Goal: Information Seeking & Learning: Learn about a topic

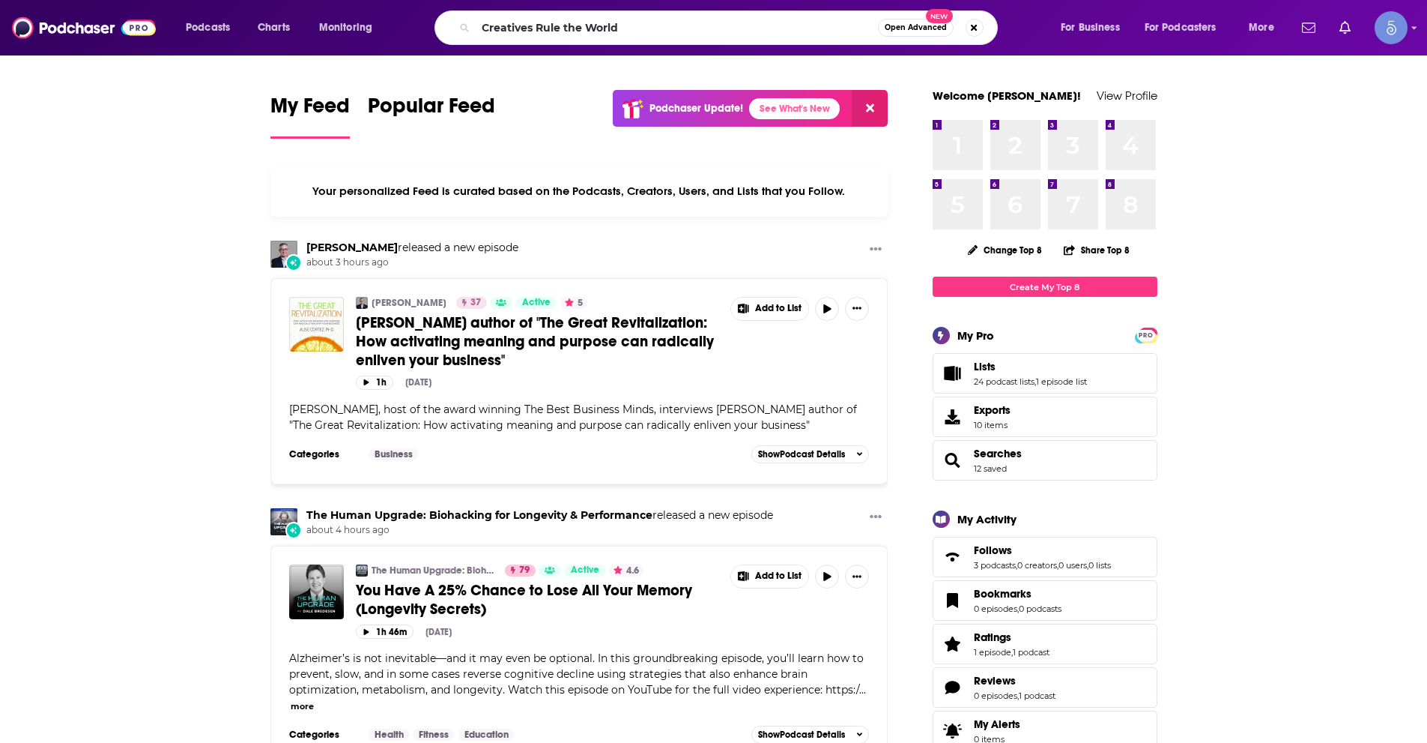
type input "Creatives Rule the World"
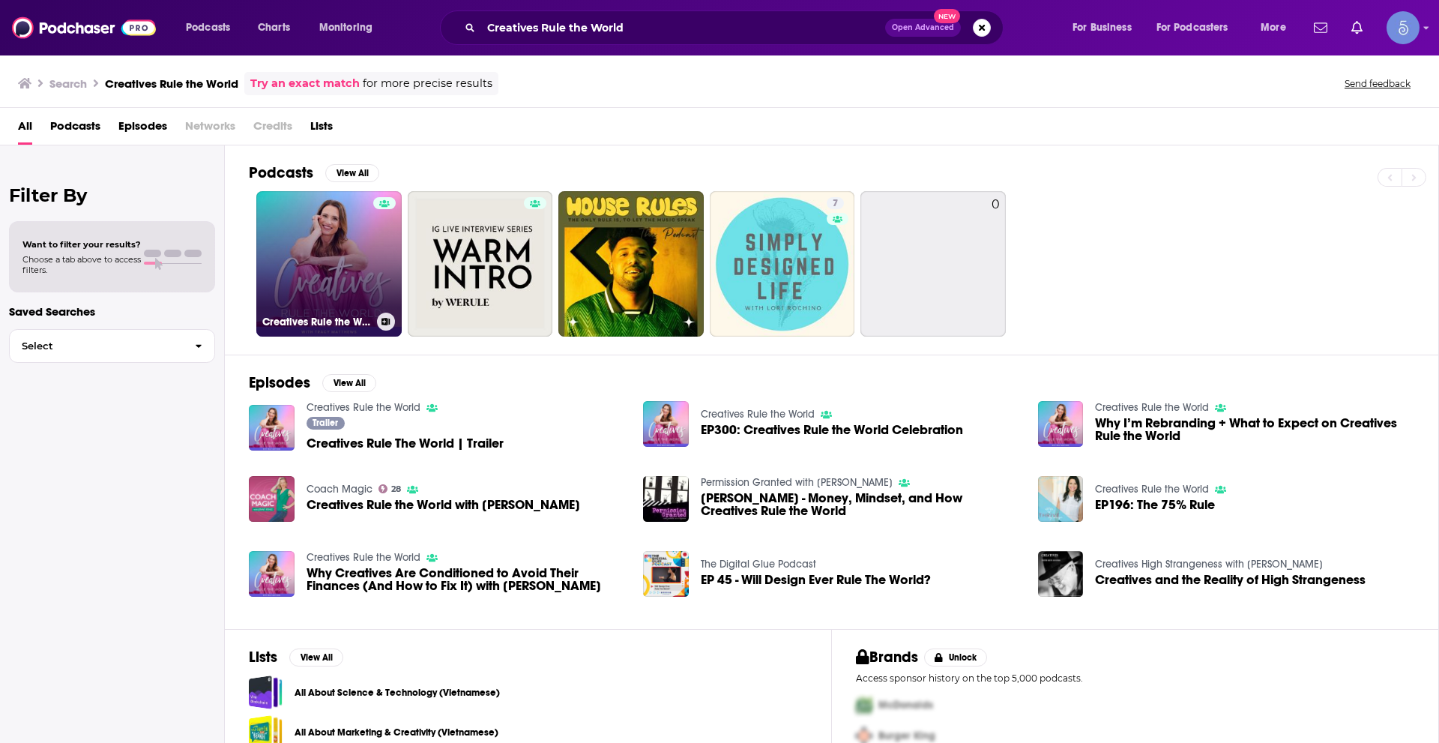
click at [347, 238] on link "Creatives Rule the World" at bounding box center [328, 263] width 145 height 145
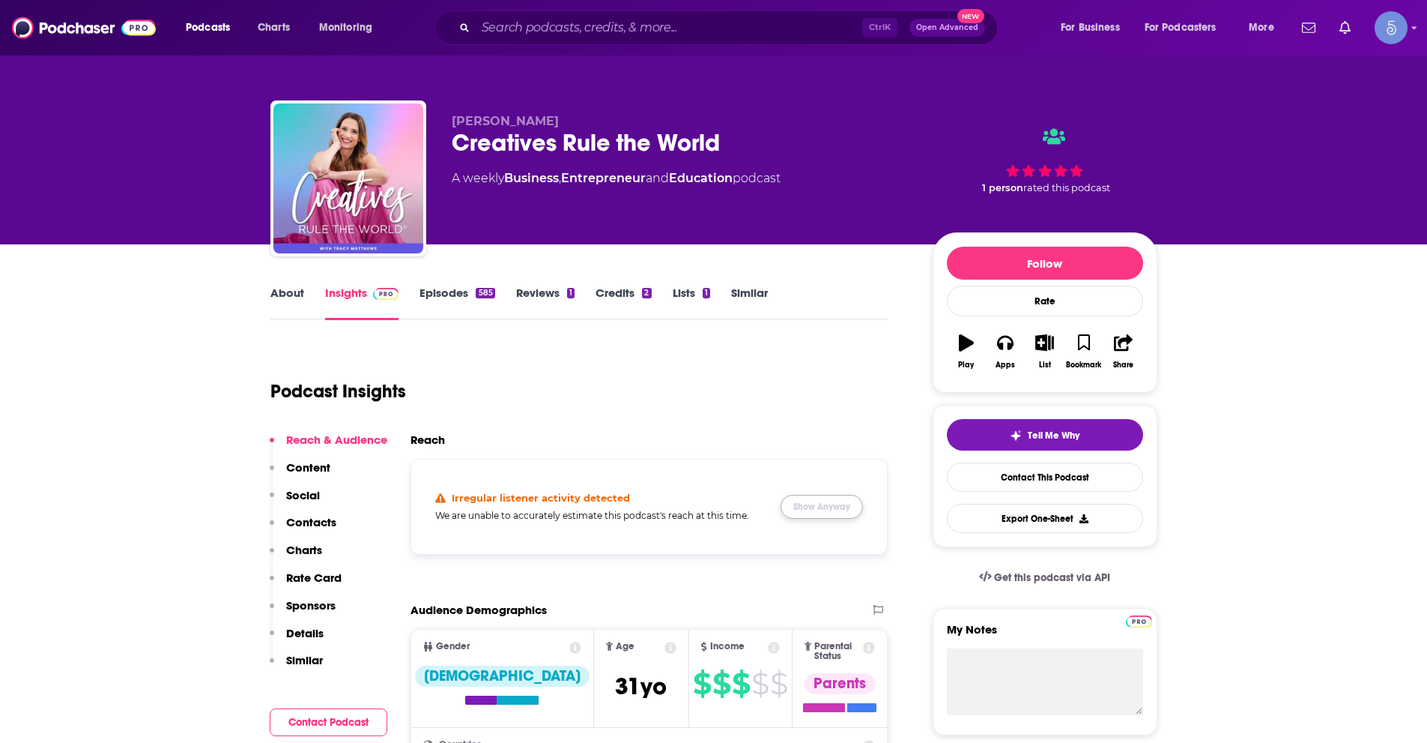
click at [837, 506] on button "Show Anyway" at bounding box center [822, 507] width 82 height 24
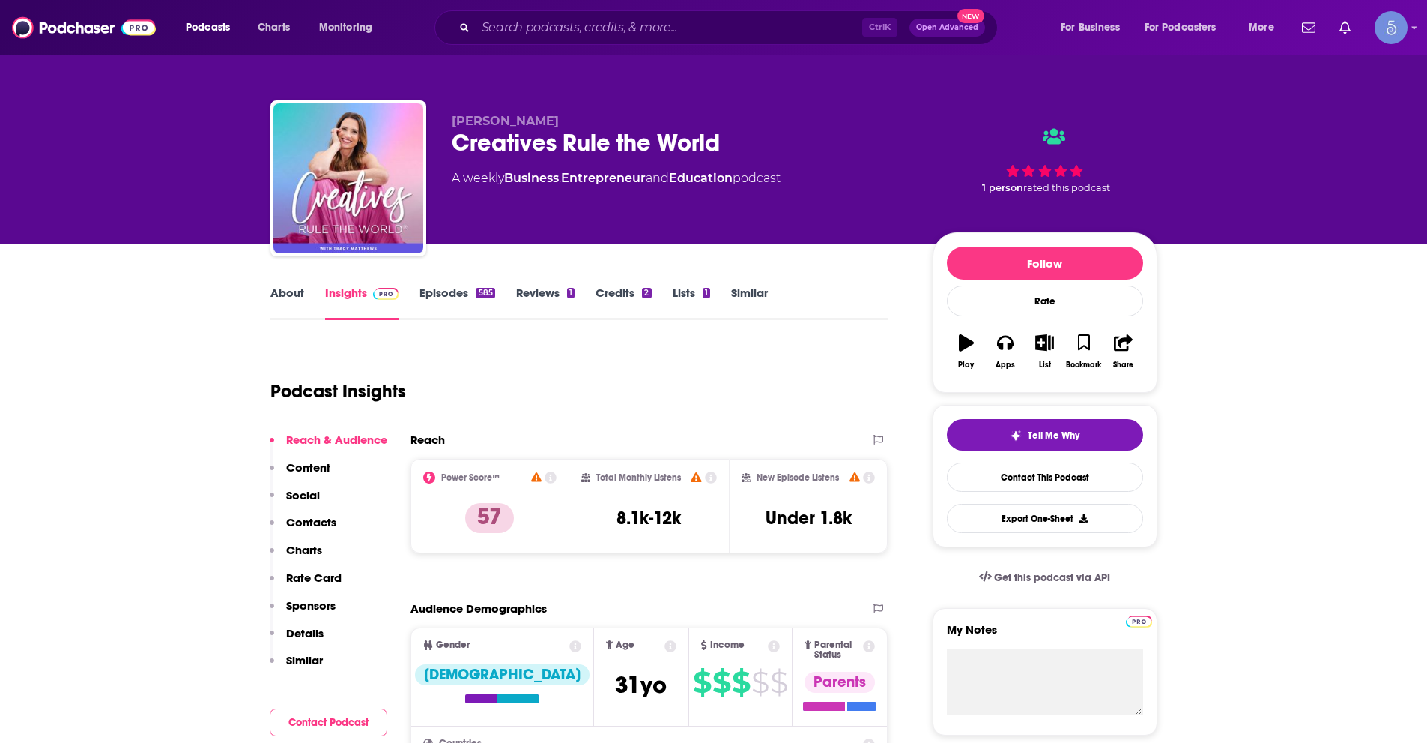
click at [626, 13] on div "Ctrl K Open Advanced New" at bounding box center [716, 27] width 563 height 34
click at [638, 40] on div "Ctrl K Open Advanced New" at bounding box center [716, 27] width 563 height 34
click at [641, 34] on input "Search podcasts, credits, & more..." at bounding box center [669, 28] width 387 height 24
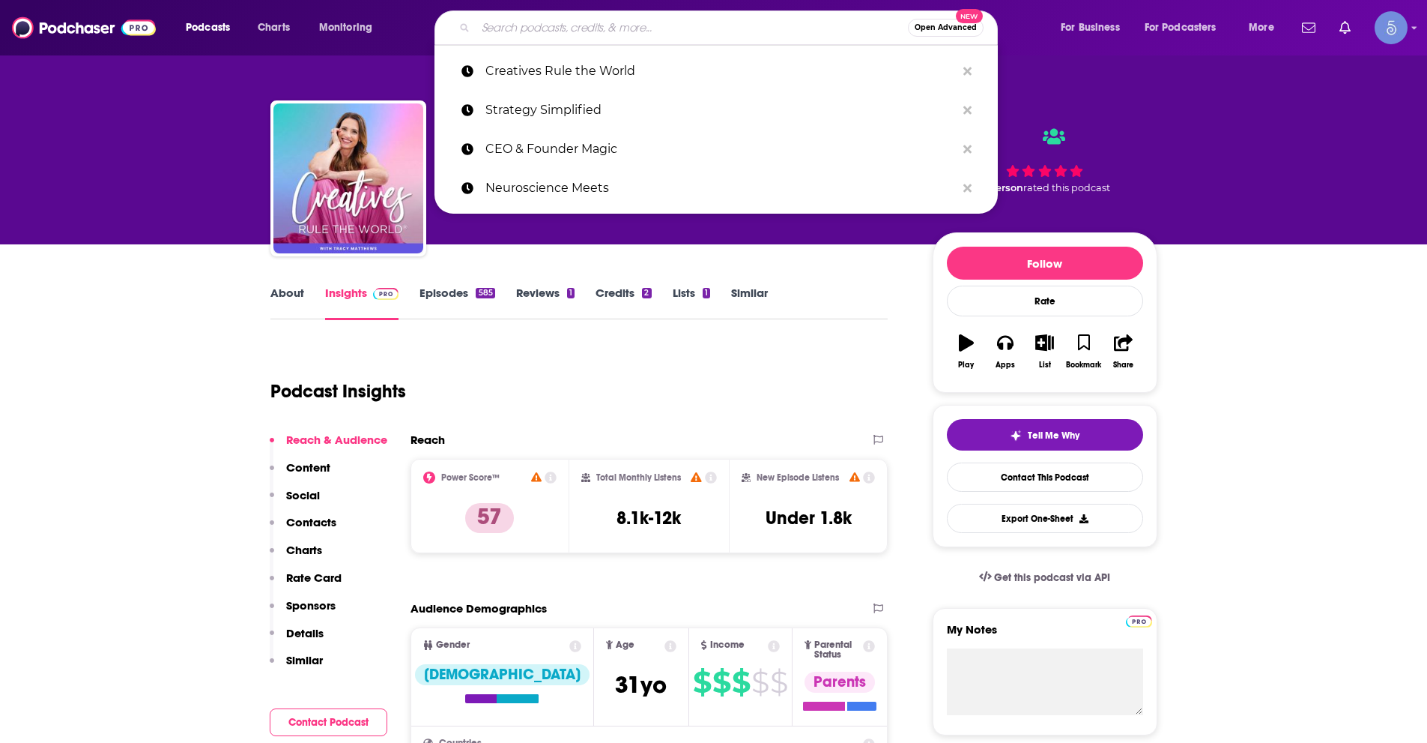
paste input "Road to Resilience"
type input "Road to Resilience"
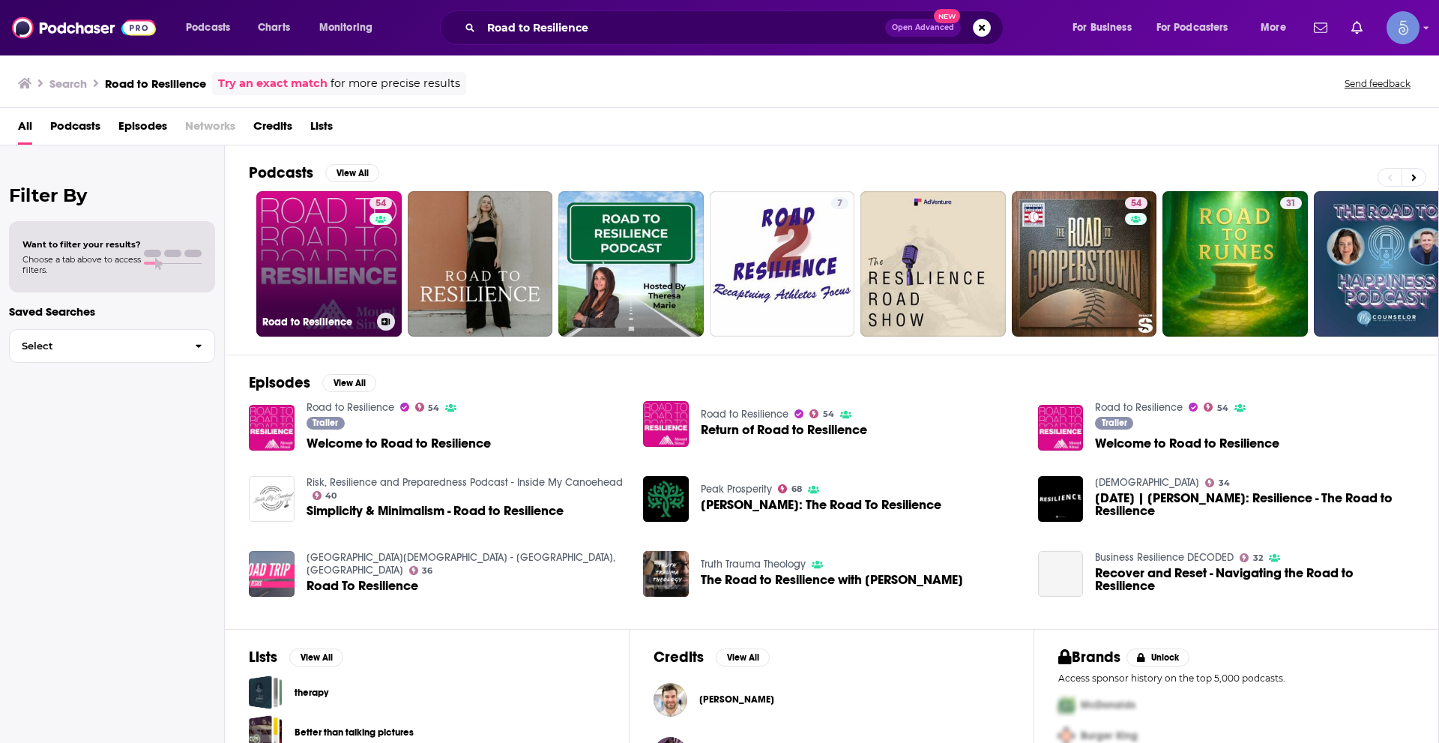
click at [300, 250] on link "54 Road to Resilience" at bounding box center [328, 263] width 145 height 145
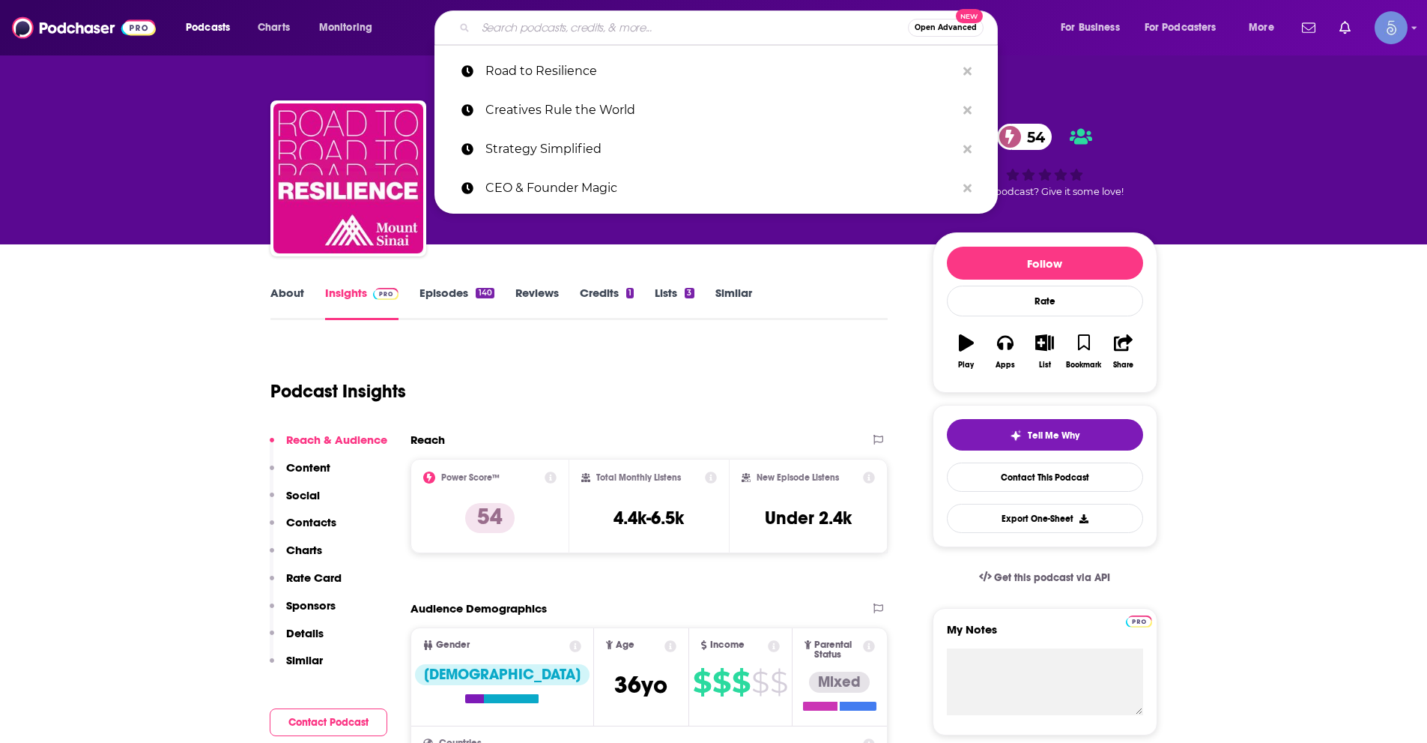
click at [645, 26] on input "Search podcasts, credits, & more..." at bounding box center [692, 28] width 432 height 24
paste input "The Burnouts with [PERSON_NAME] & [PERSON_NAME]"
type input "The Burnouts with [PERSON_NAME] & [PERSON_NAME]"
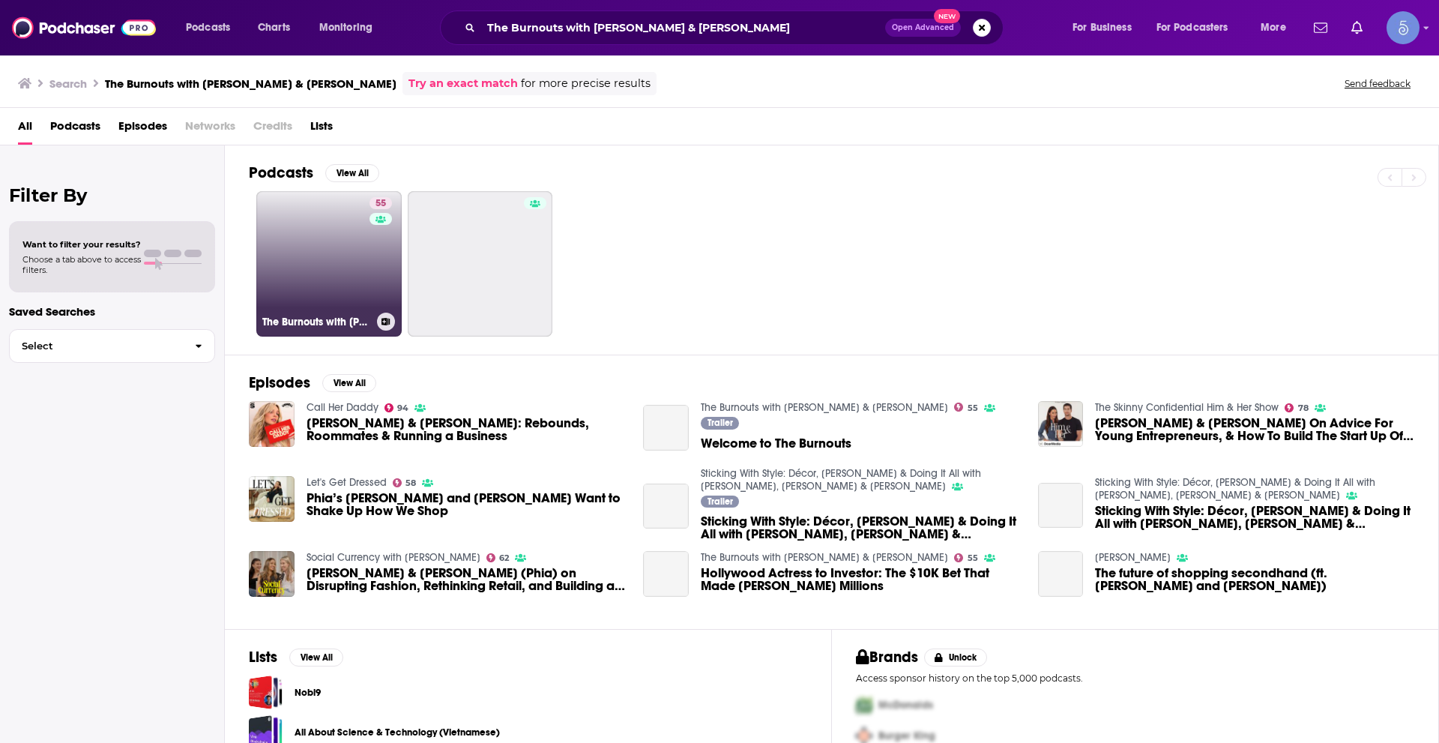
click at [336, 234] on link "55 The Burnouts with [PERSON_NAME] & [PERSON_NAME]" at bounding box center [328, 263] width 145 height 145
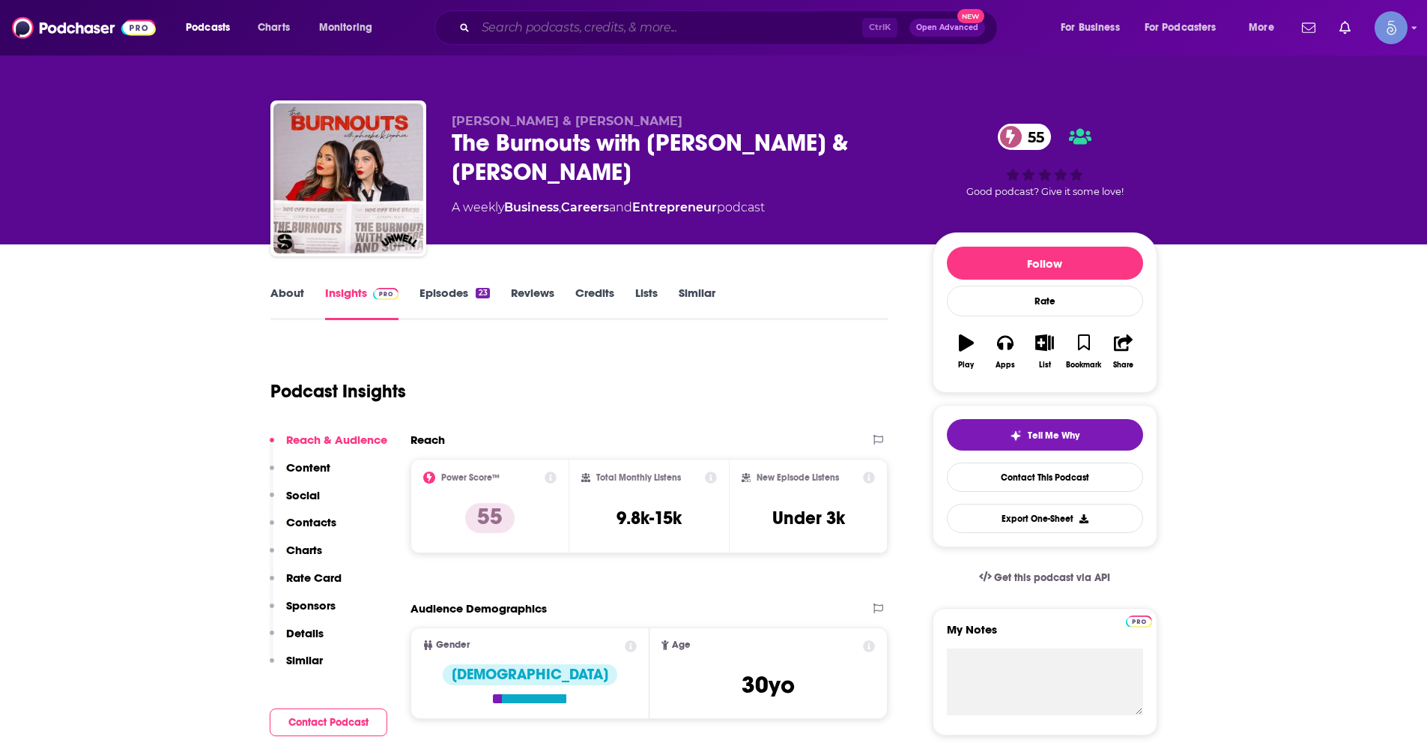
click at [482, 21] on input "Search podcasts, credits, & more..." at bounding box center [669, 28] width 387 height 24
paste input "Burnout with [PERSON_NAME] [PERSON_NAME]"
type input "Burnout with [PERSON_NAME] [PERSON_NAME]"
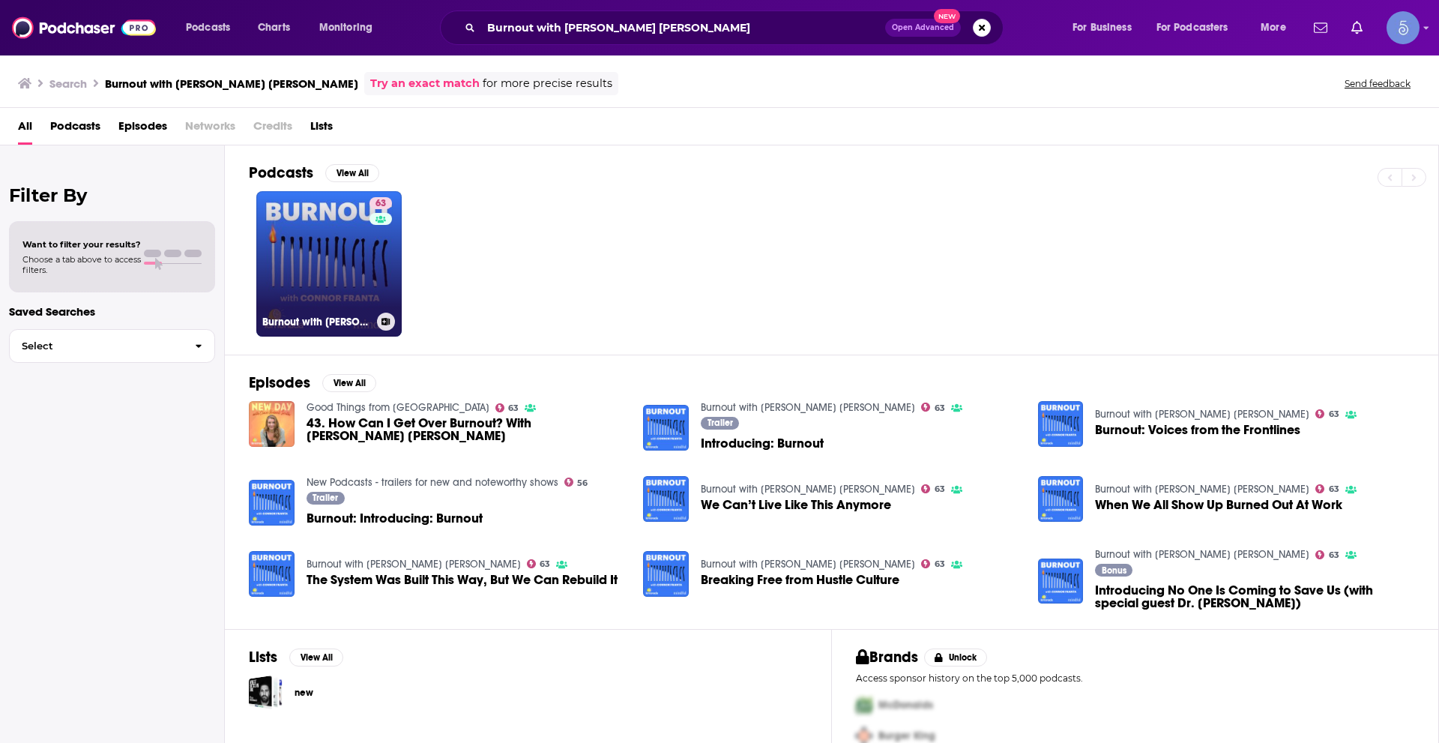
click at [374, 254] on div "63" at bounding box center [382, 254] width 26 height 115
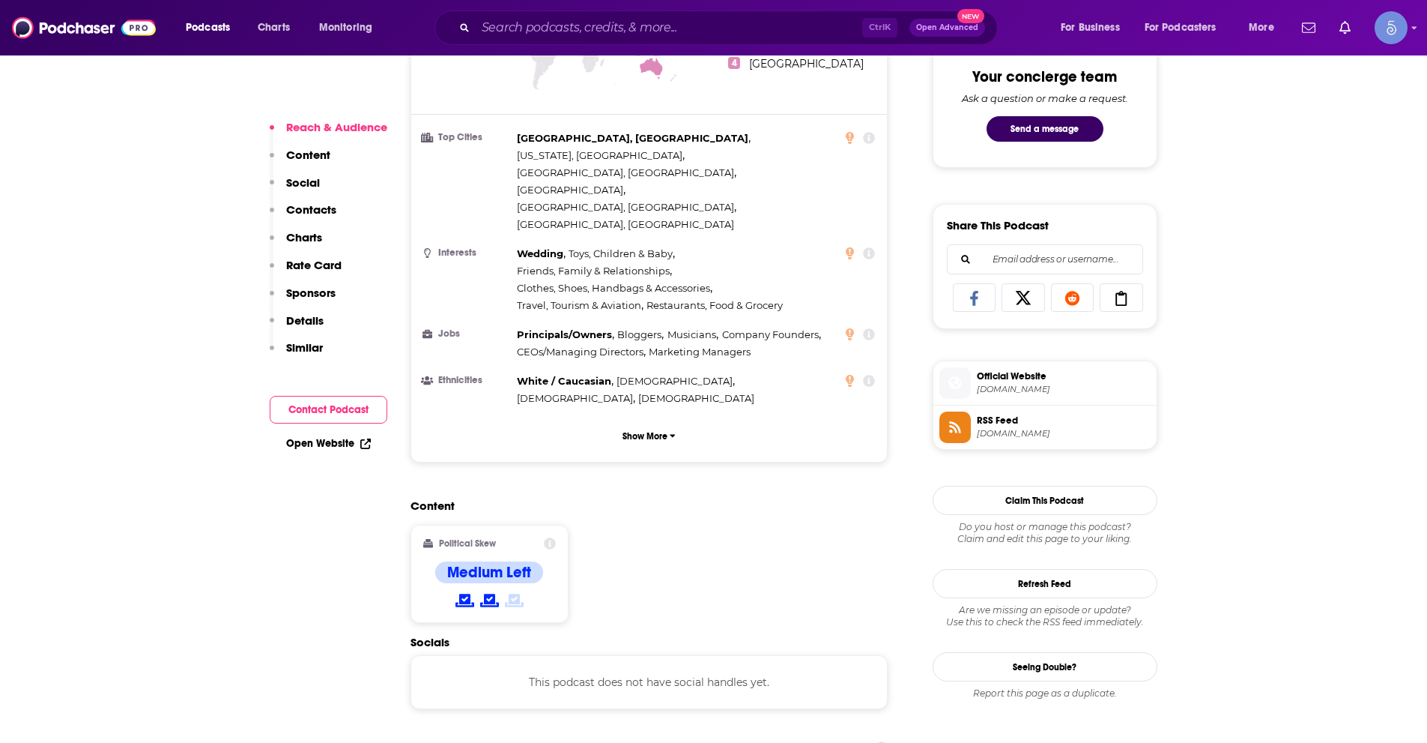
scroll to position [1124, 0]
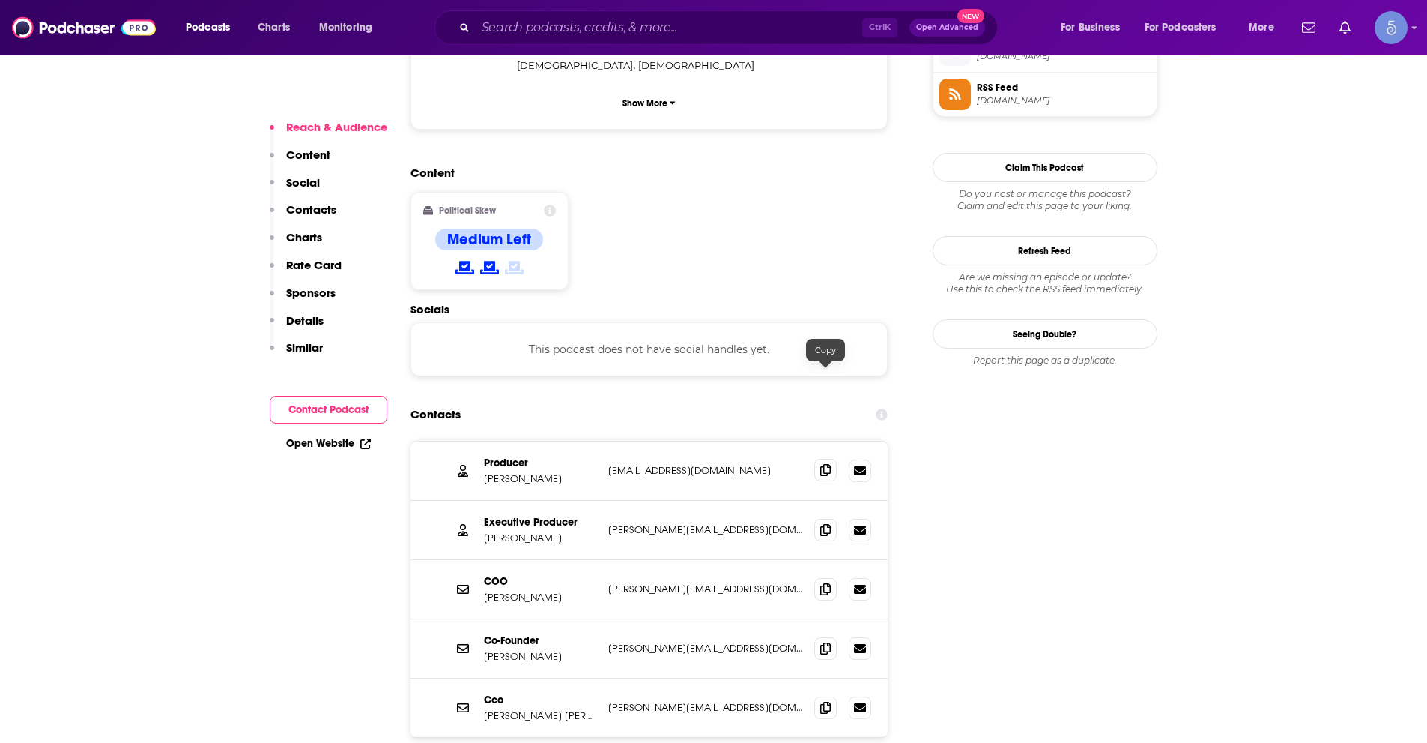
click at [823, 464] on icon at bounding box center [825, 470] width 10 height 12
click at [630, 25] on input "Search podcasts, credits, & more..." at bounding box center [669, 28] width 387 height 24
paste input "The Pathless Path with [PERSON_NAME]"
type input "The Pathless Path with [PERSON_NAME]"
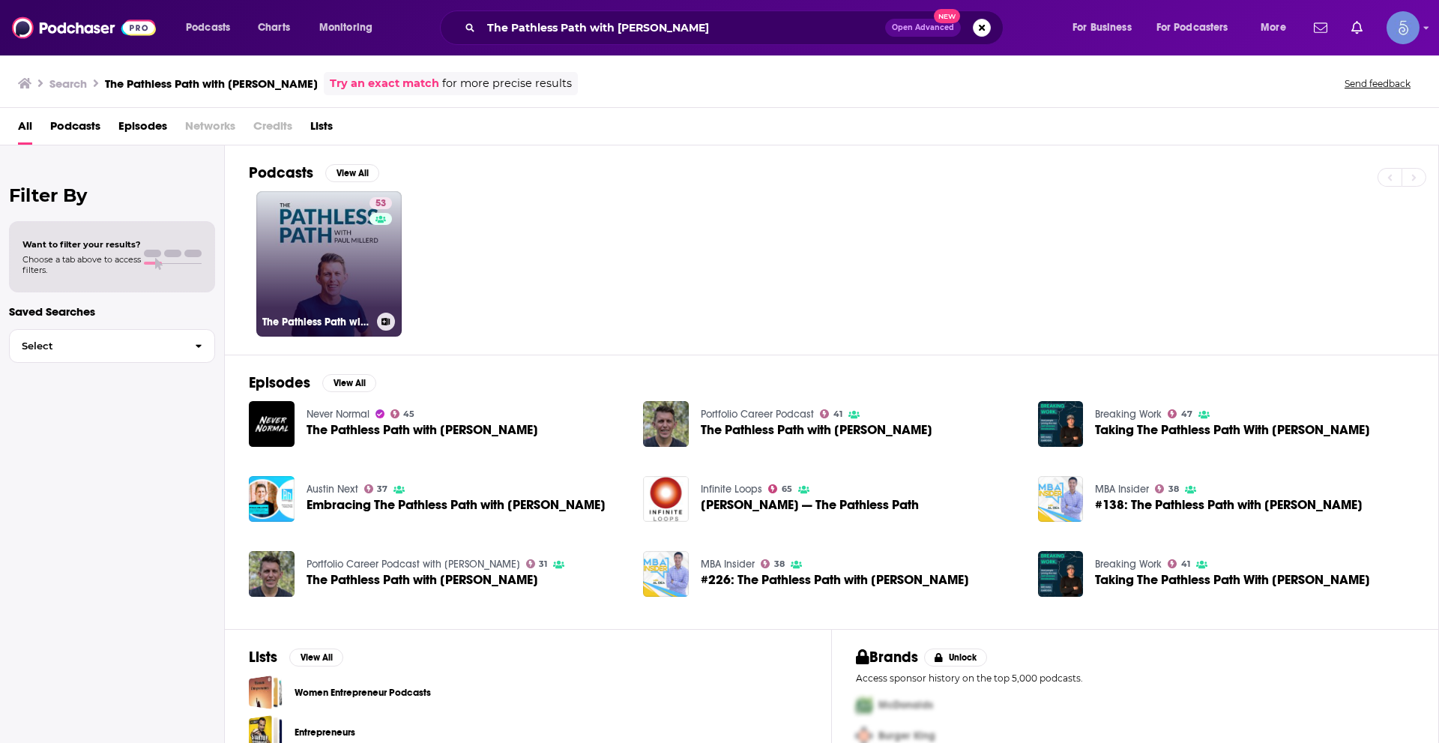
click at [336, 273] on link "53 The Pathless Path with [PERSON_NAME]" at bounding box center [328, 263] width 145 height 145
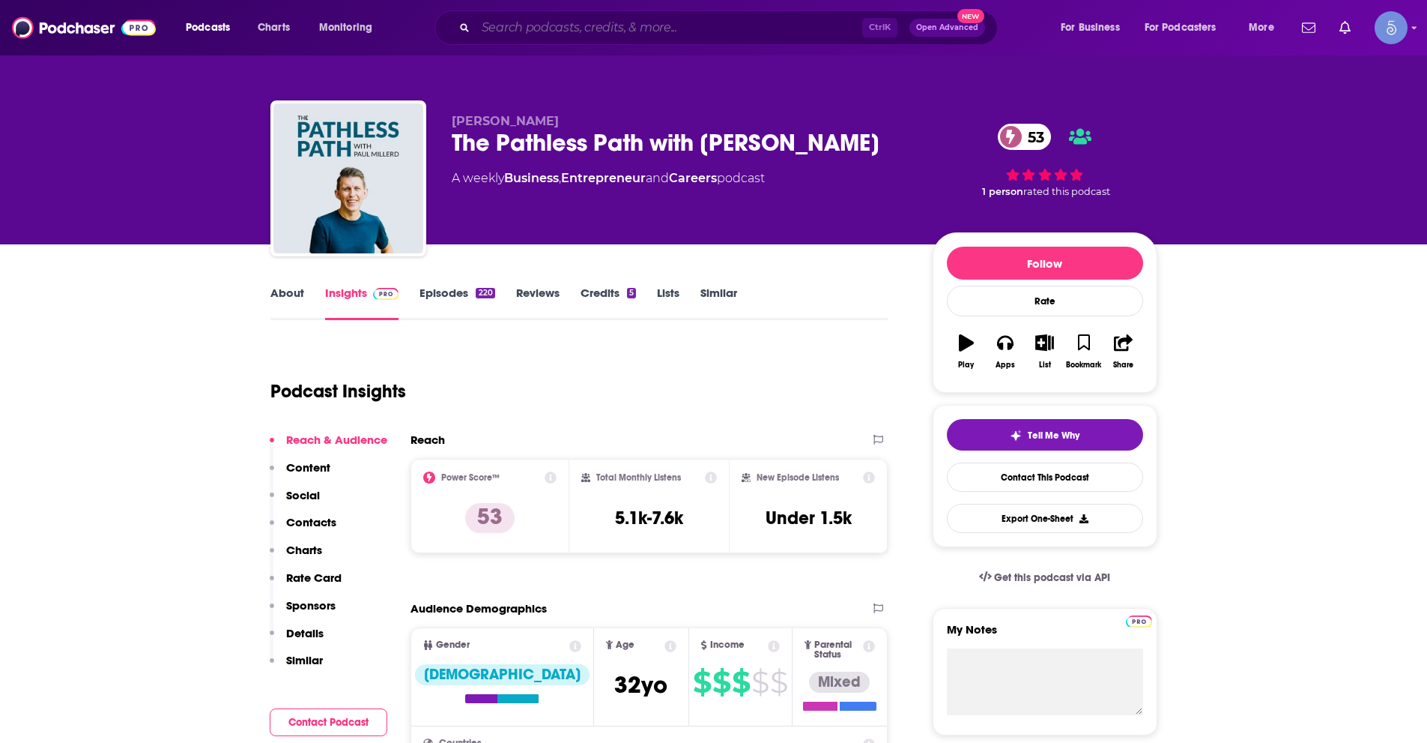
click at [682, 29] on input "Search podcasts, credits, & more..." at bounding box center [669, 28] width 387 height 24
paste input "Happiness at Work"
type input "Happiness at Work"
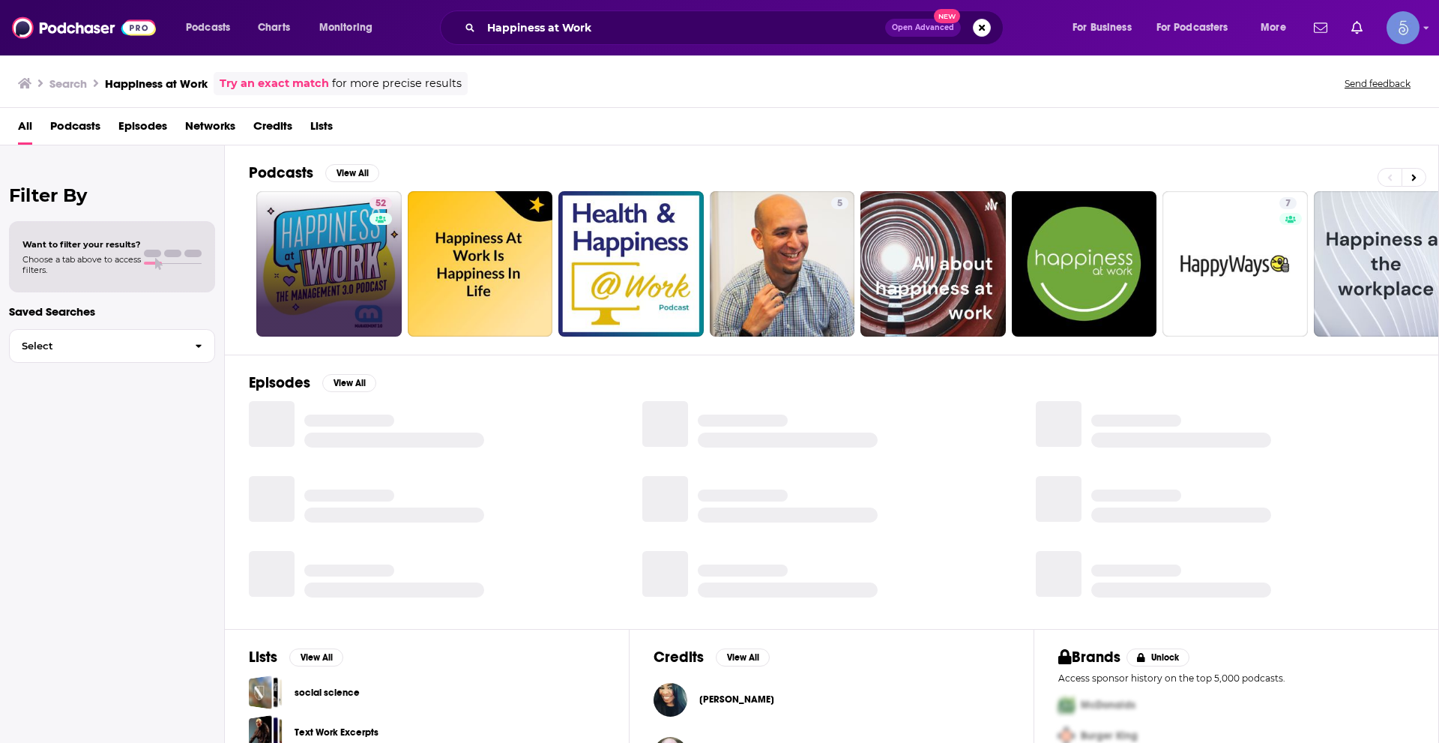
click at [282, 256] on link "52" at bounding box center [328, 263] width 145 height 145
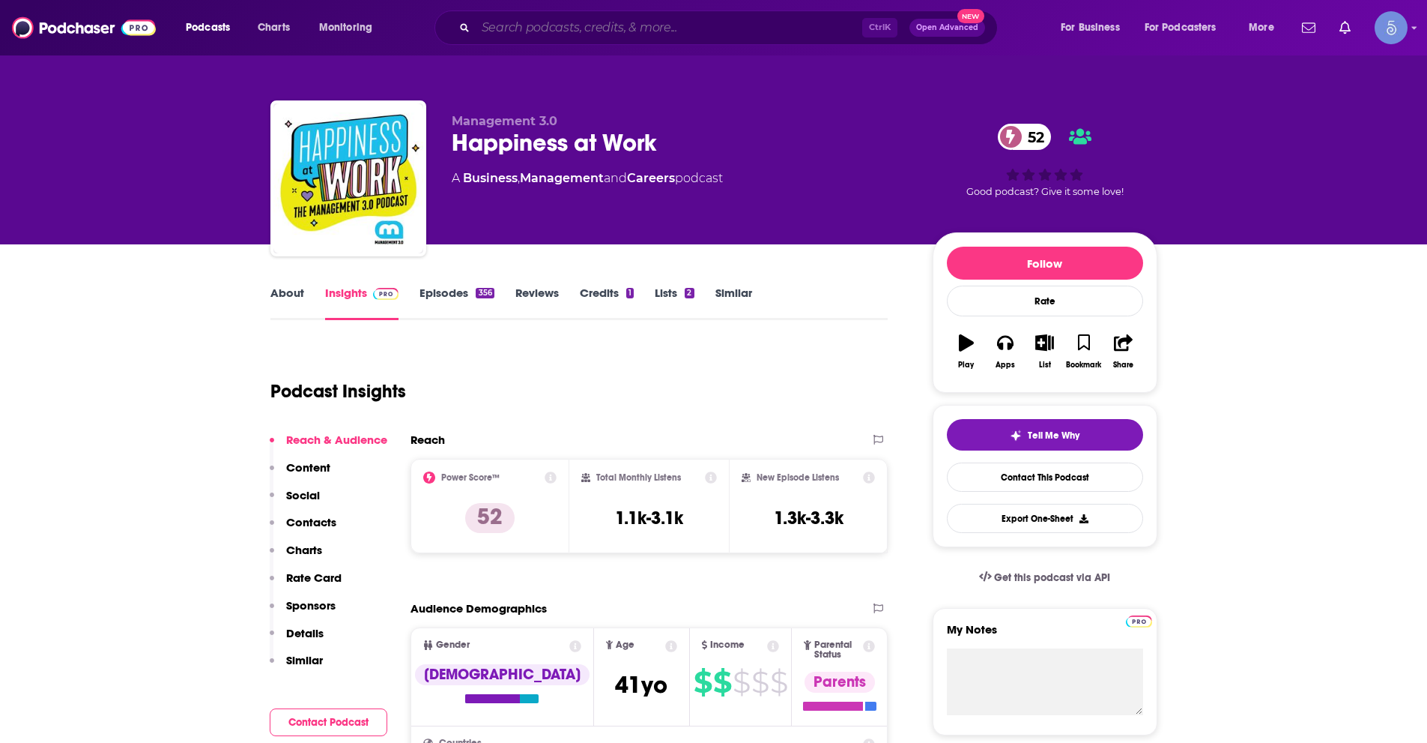
click at [587, 20] on input "Search podcasts, credits, & more..." at bounding box center [669, 28] width 387 height 24
paste input "The Motivated Mind"
type input "The Motivated Mind"
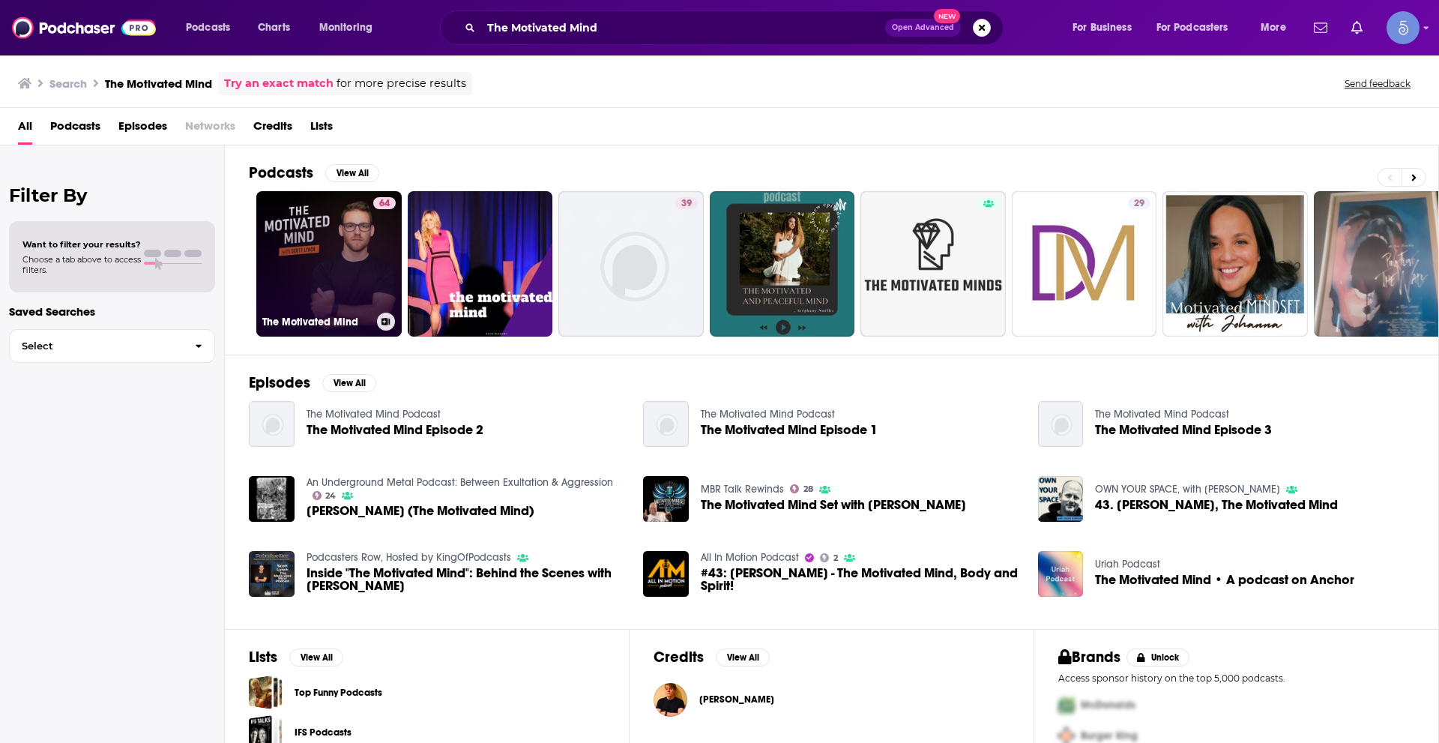
click at [330, 289] on link "64 The Motivated Mind" at bounding box center [328, 263] width 145 height 145
